Goal: Task Accomplishment & Management: Complete application form

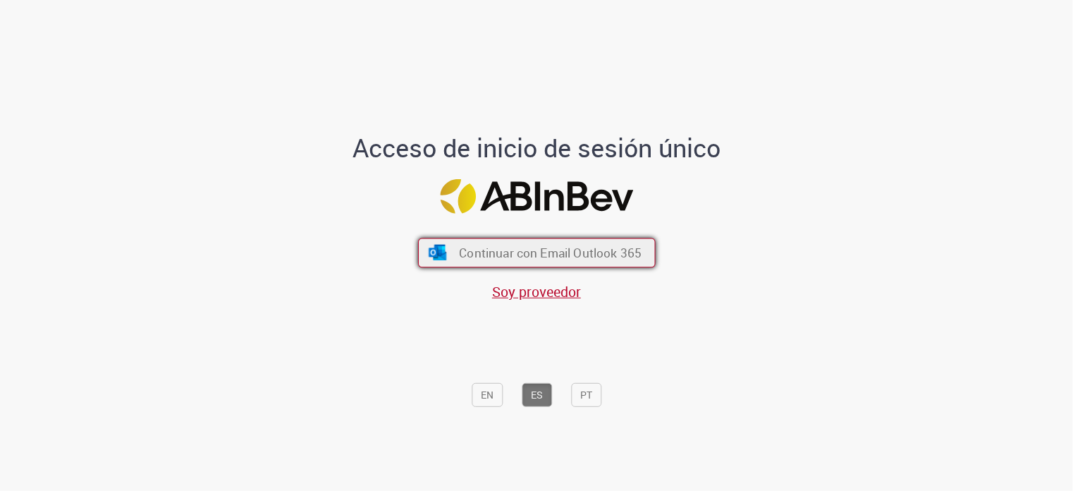
click at [520, 257] on span "Continuar con Email Outlook 365" at bounding box center [550, 253] width 183 height 16
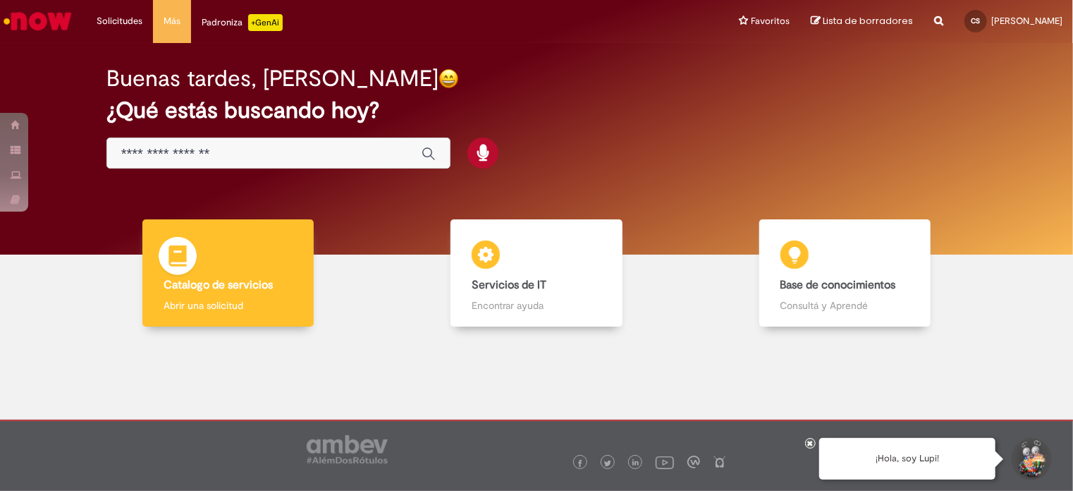
click at [271, 307] on p "Abrir una solicitud" at bounding box center [229, 305] width 130 height 14
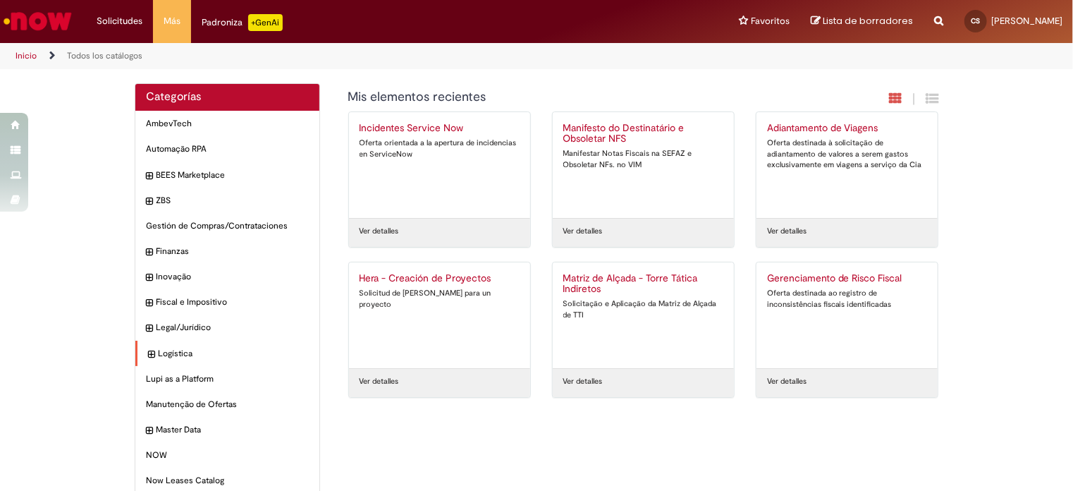
click at [184, 346] on div "Logística Elementos" at bounding box center [227, 354] width 184 height 26
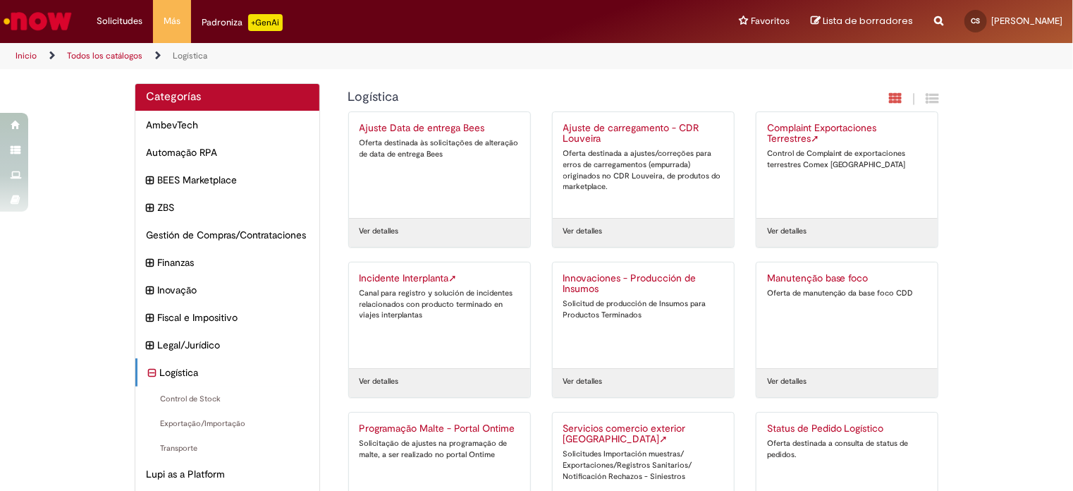
click at [402, 283] on div "Incidente Interplanta ➚ Canal para registro y solución de incidentes relacionad…" at bounding box center [440, 315] width 160 height 85
click at [406, 280] on h2 "Incidente Interplanta ➚" at bounding box center [440, 278] width 160 height 11
click at [403, 291] on div "Canal para registro y solución de incidentes relacionados con producto terminad…" at bounding box center [440, 304] width 160 height 33
